Goal: Transaction & Acquisition: Download file/media

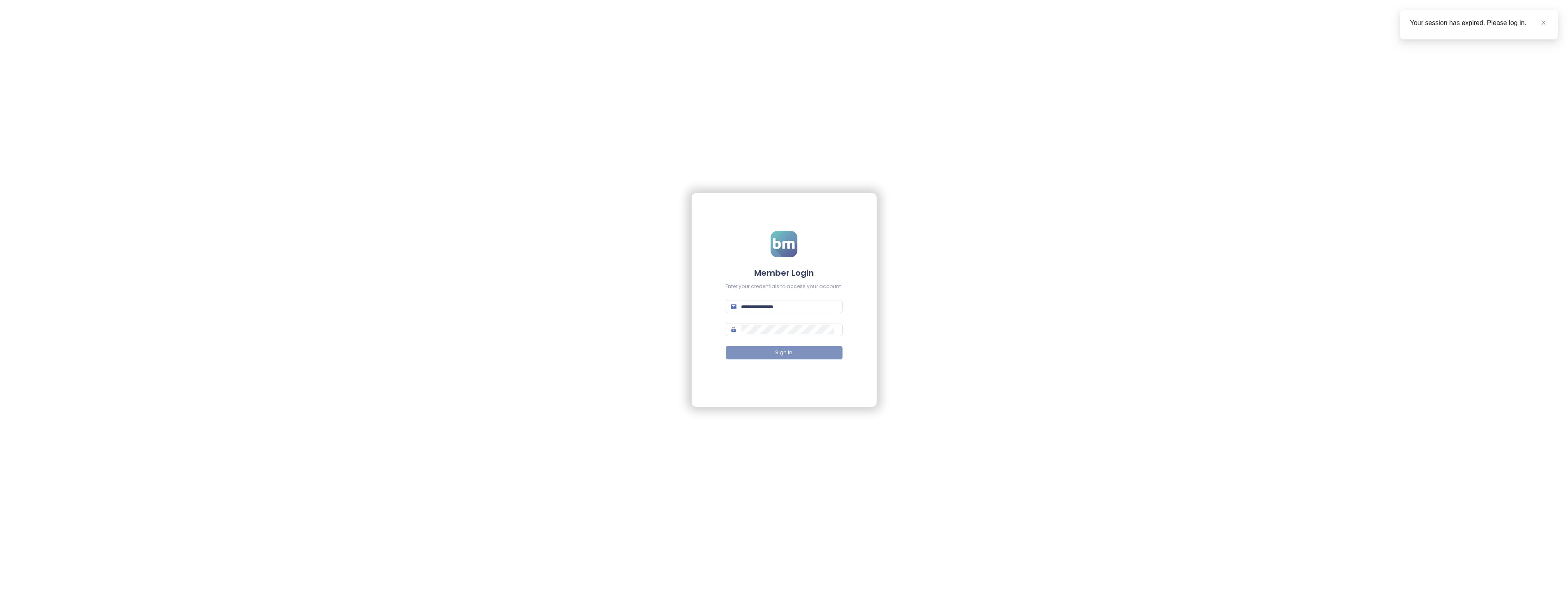
type input "**********"
click at [767, 349] on button "Sign In" at bounding box center [783, 353] width 116 height 14
type input "**********"
click at [775, 346] on button "Sign In" at bounding box center [783, 353] width 116 height 14
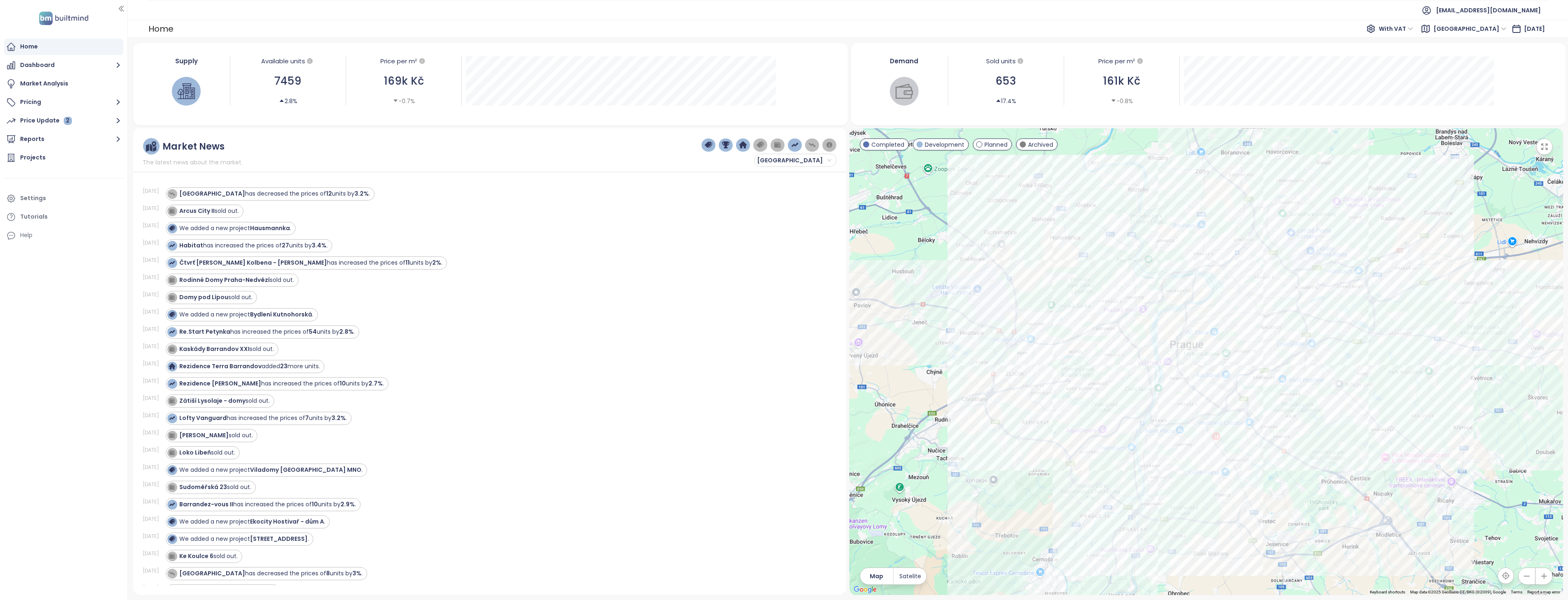
drag, startPoint x: 1087, startPoint y: 377, endPoint x: 973, endPoint y: 374, distance: 114.0
click at [973, 374] on div at bounding box center [1206, 362] width 714 height 467
click at [772, 144] on button "button" at bounding box center [778, 145] width 14 height 14
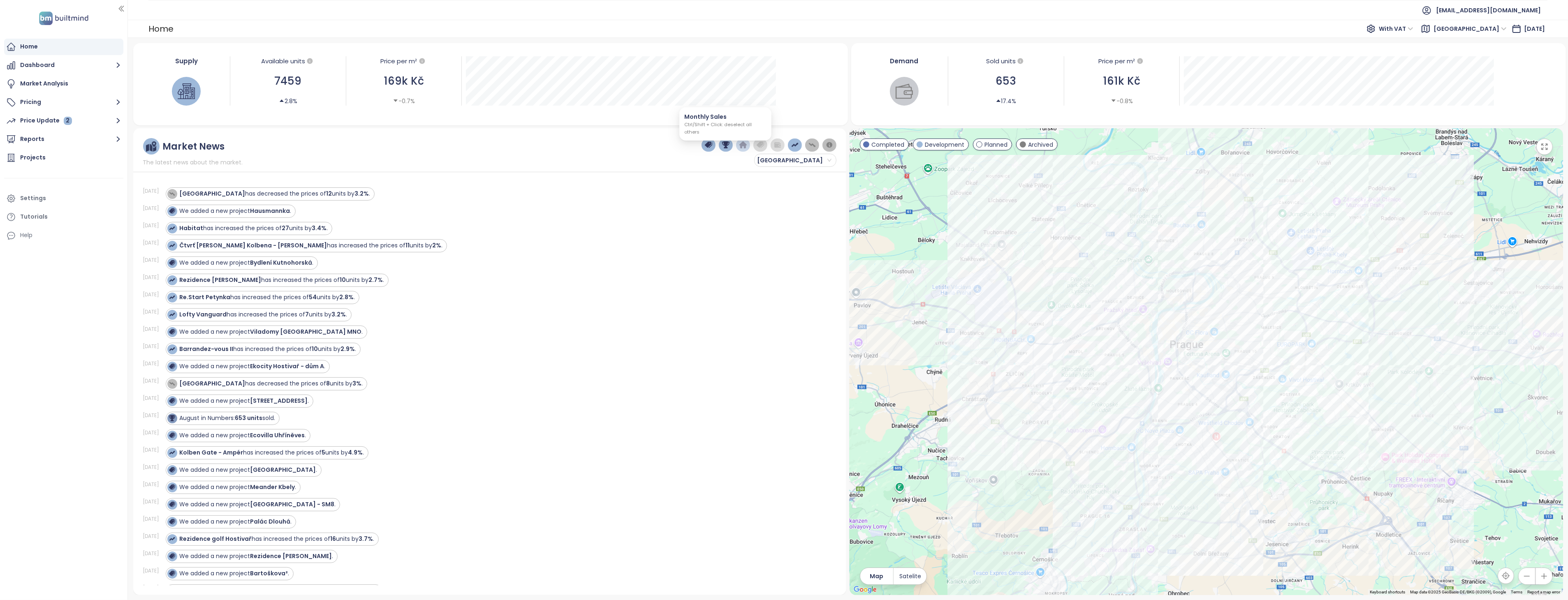
click at [722, 144] on img "button" at bounding box center [725, 145] width 7 height 7
click at [711, 145] on img "button" at bounding box center [708, 145] width 7 height 7
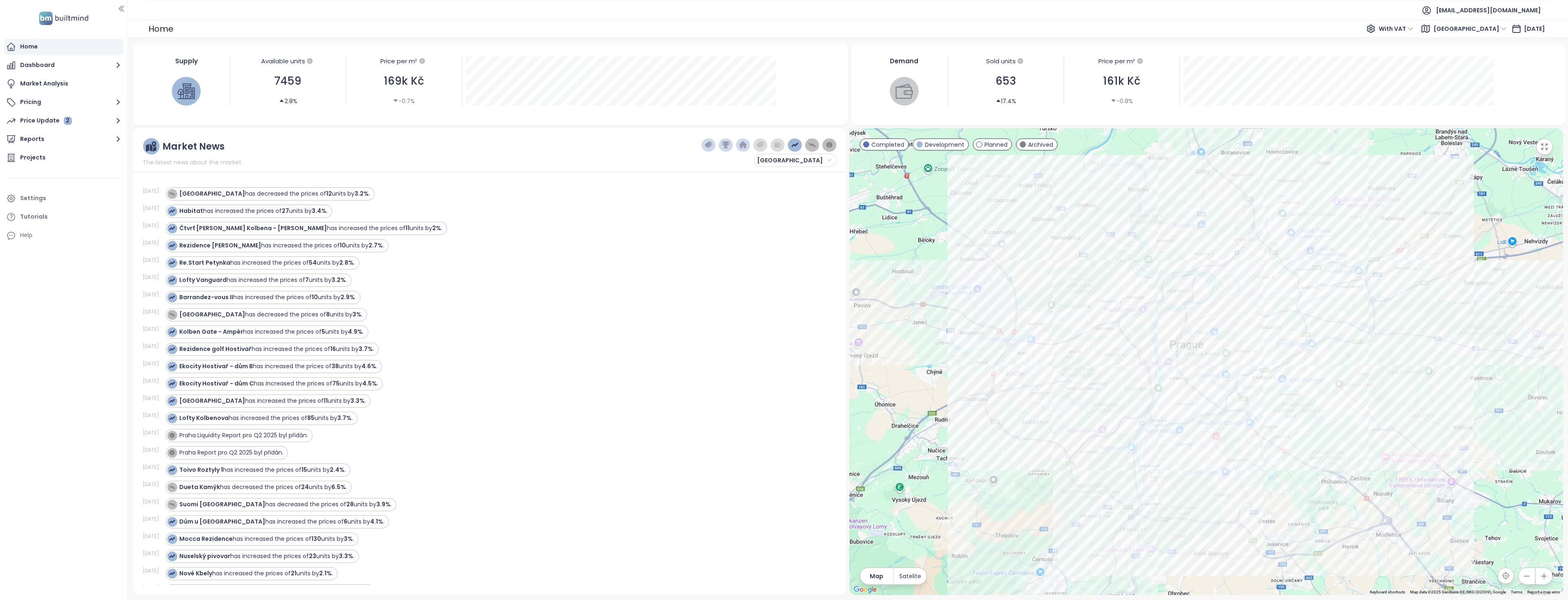
click at [809, 143] on img "button" at bounding box center [812, 145] width 7 height 7
click at [834, 144] on button "button" at bounding box center [830, 145] width 14 height 14
click at [709, 147] on img "button" at bounding box center [708, 145] width 7 height 7
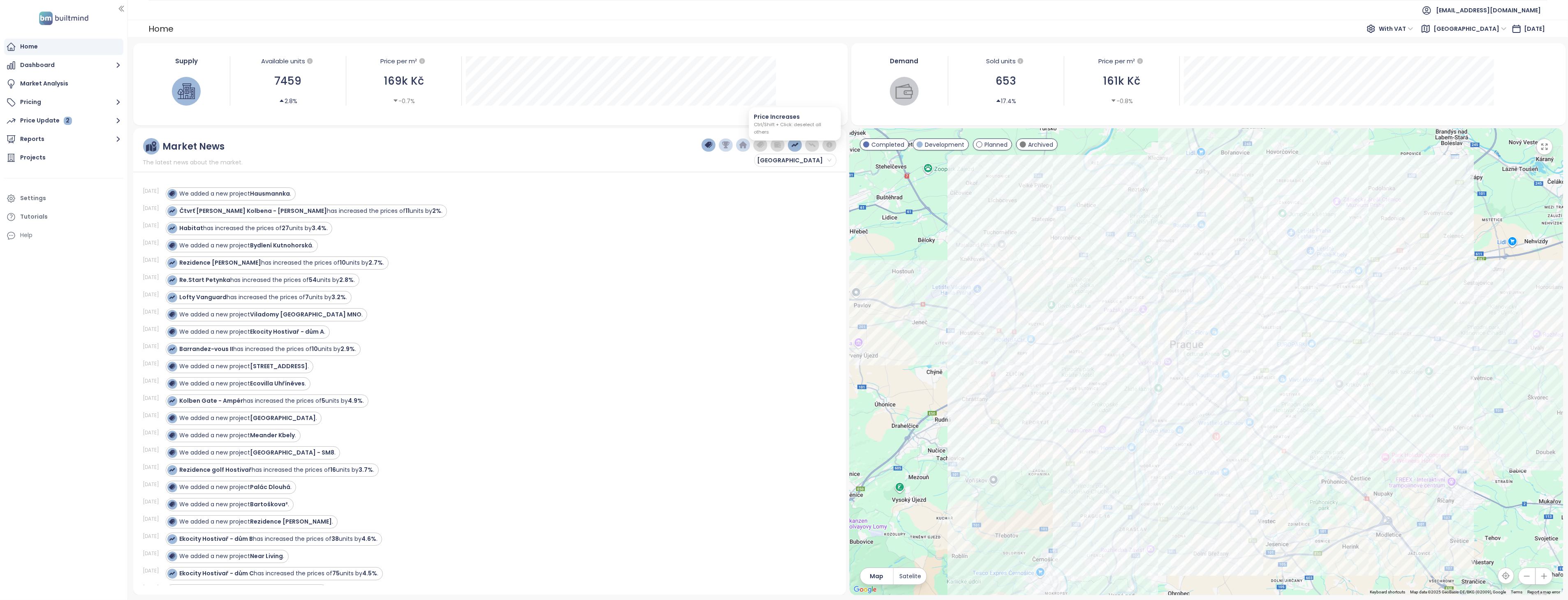
click at [797, 146] on img "button" at bounding box center [795, 145] width 7 height 7
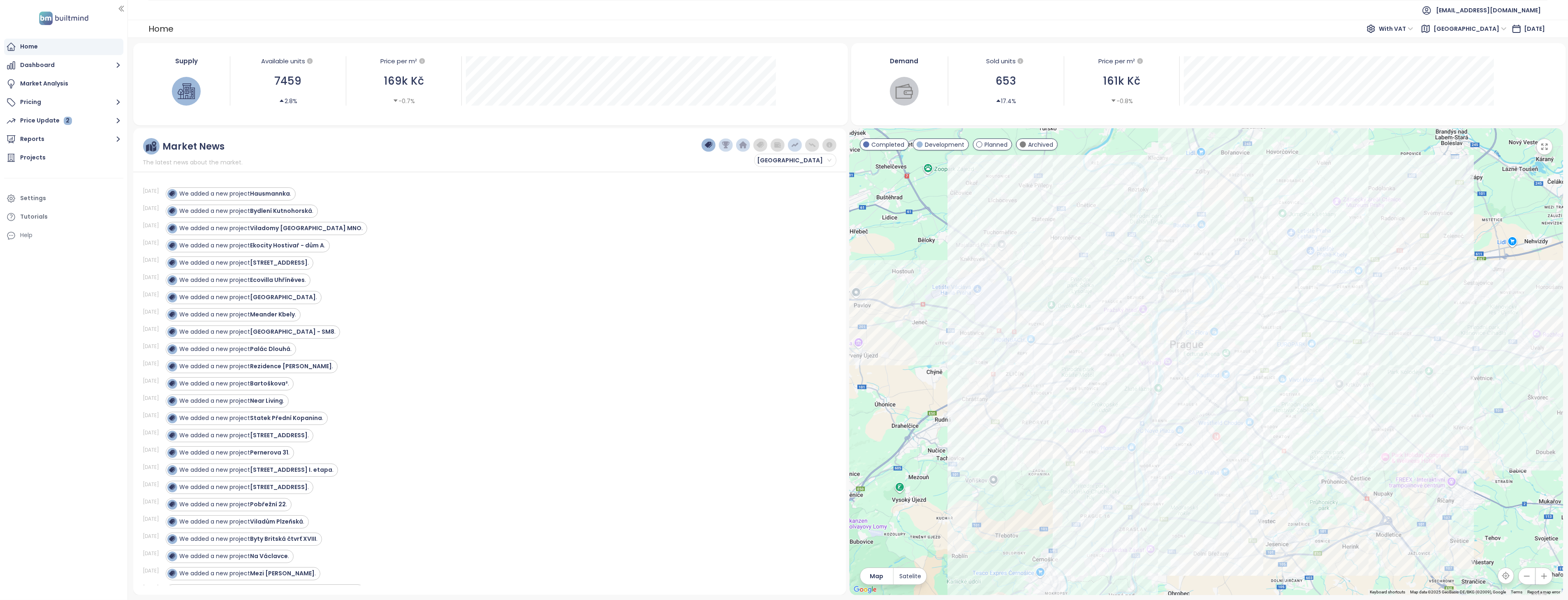
click at [1488, 26] on span "[GEOGRAPHIC_DATA]" at bounding box center [1470, 29] width 73 height 13
click at [1490, 26] on span "[GEOGRAPHIC_DATA]" at bounding box center [1470, 29] width 73 height 13
click at [1526, 30] on span "[DATE]" at bounding box center [1534, 28] width 21 height 8
click at [1414, 29] on span "With VAT" at bounding box center [1396, 29] width 34 height 13
click at [1414, 27] on span "With VAT" at bounding box center [1396, 29] width 34 height 13
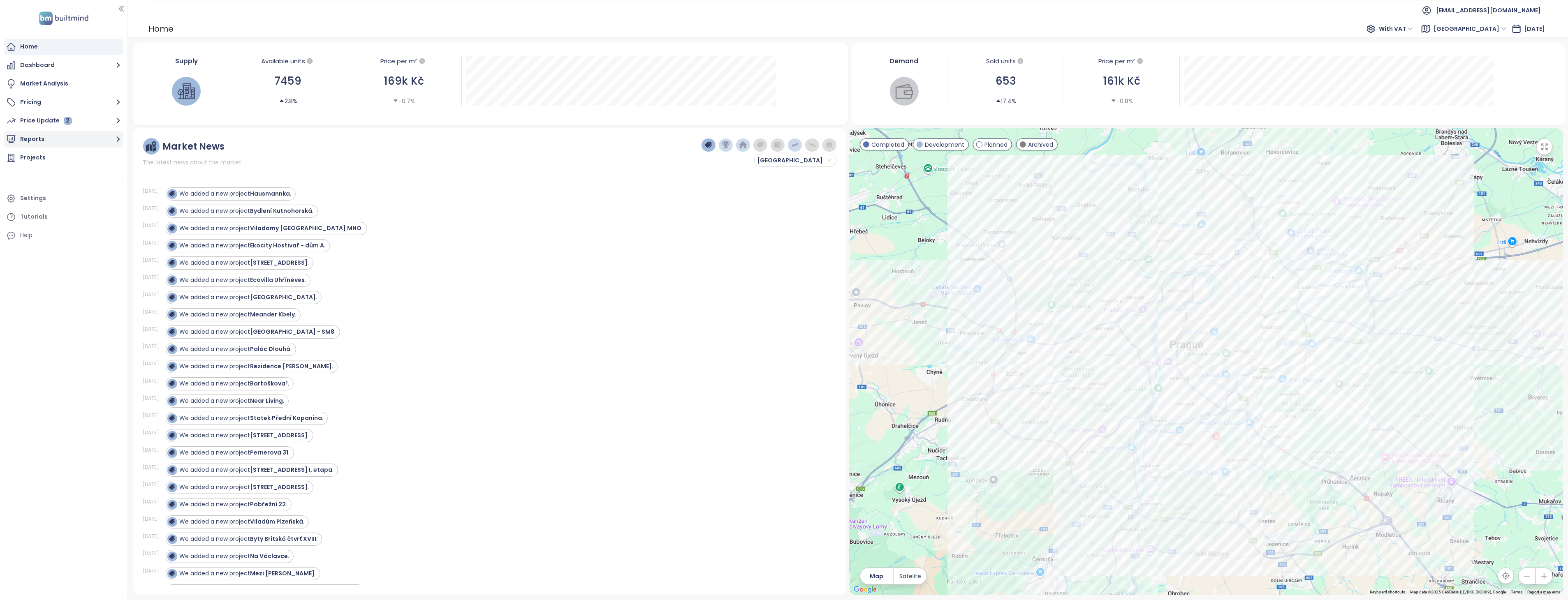
click at [37, 138] on button "Reports" at bounding box center [64, 139] width 119 height 16
click at [48, 172] on div "[GEOGRAPHIC_DATA]" at bounding box center [65, 173] width 111 height 14
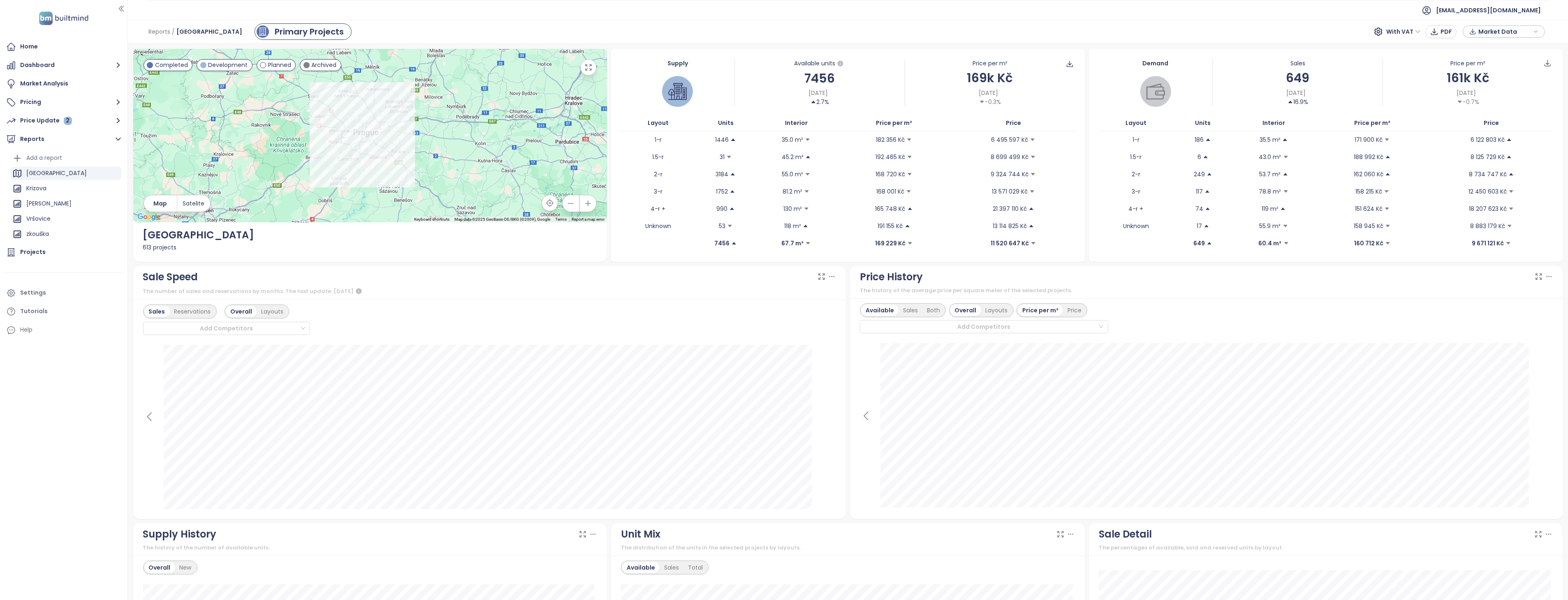
click at [1511, 32] on span "Market Data" at bounding box center [1505, 32] width 53 height 13
click at [1490, 88] on span "XLSX" at bounding box center [1490, 89] width 23 height 13
click at [1504, 102] on div "XLSX" at bounding box center [1508, 106] width 49 height 9
click at [1497, 121] on span "Download" at bounding box center [1495, 123] width 32 height 9
